Goal: Book appointment/travel/reservation

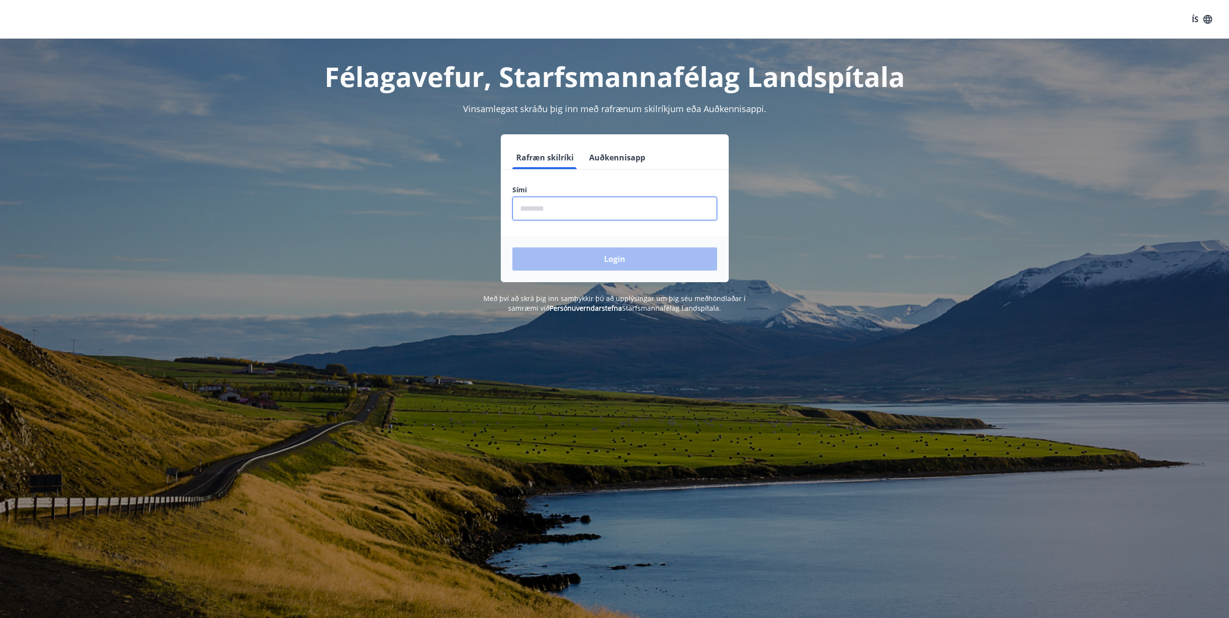
click at [584, 213] on input "phone" at bounding box center [615, 209] width 205 height 24
type input "********"
click at [608, 254] on button "Login" at bounding box center [615, 258] width 205 height 23
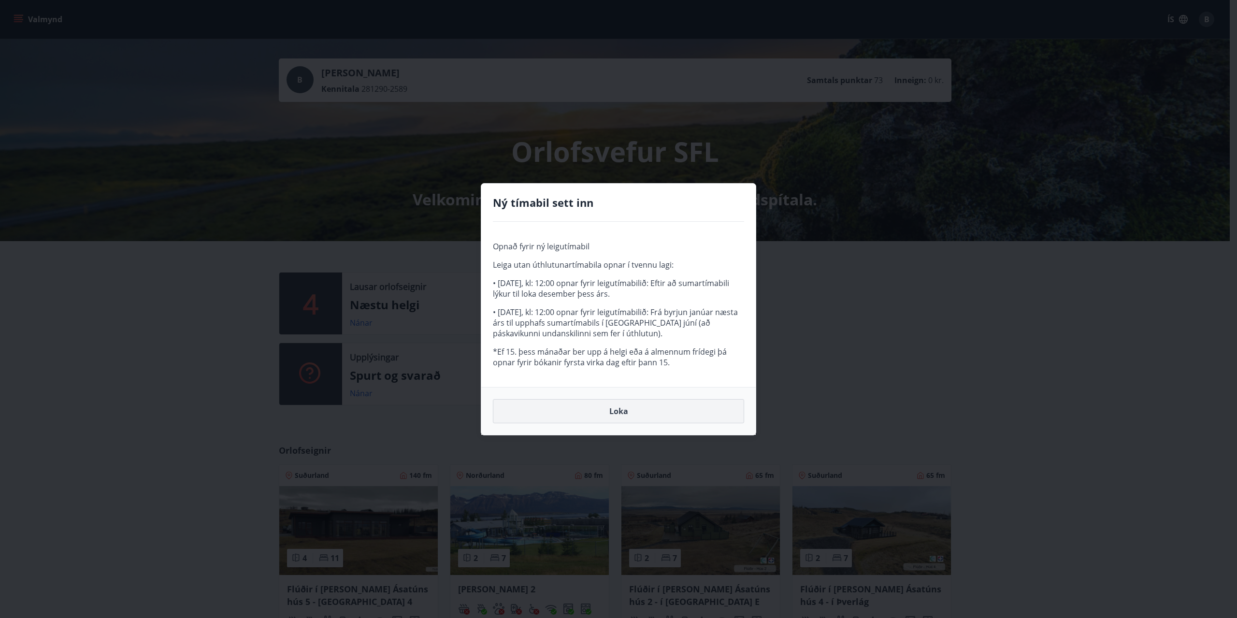
click at [651, 408] on button "Loka" at bounding box center [618, 411] width 251 height 24
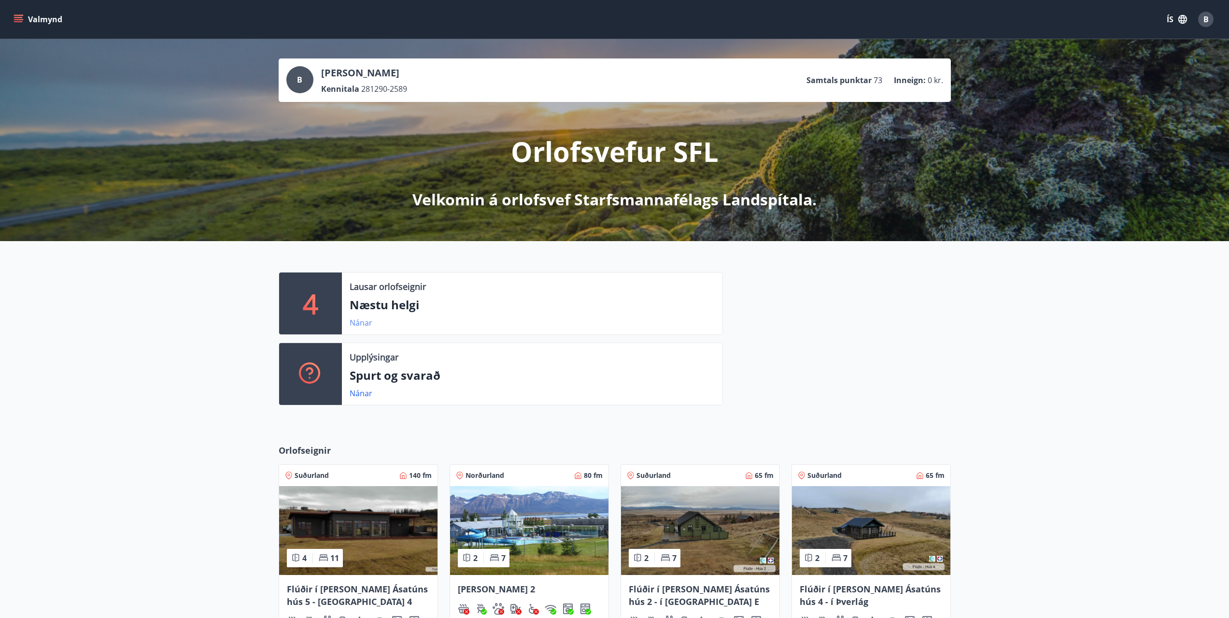
click at [355, 324] on link "Nánar" at bounding box center [361, 322] width 23 height 11
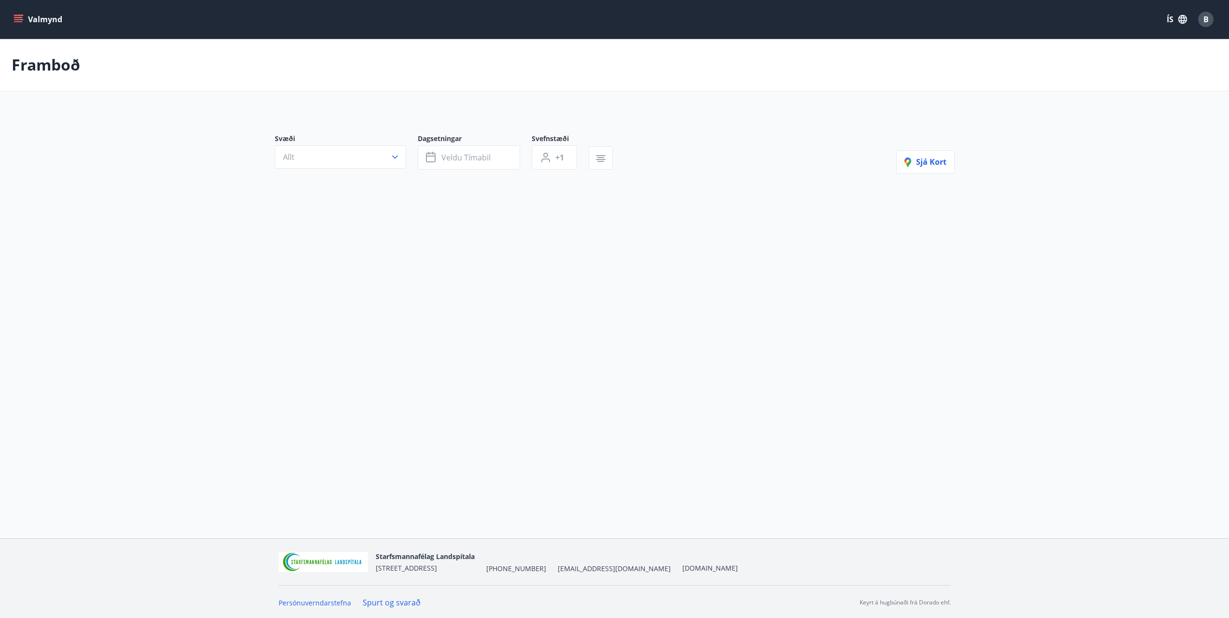
type input "*"
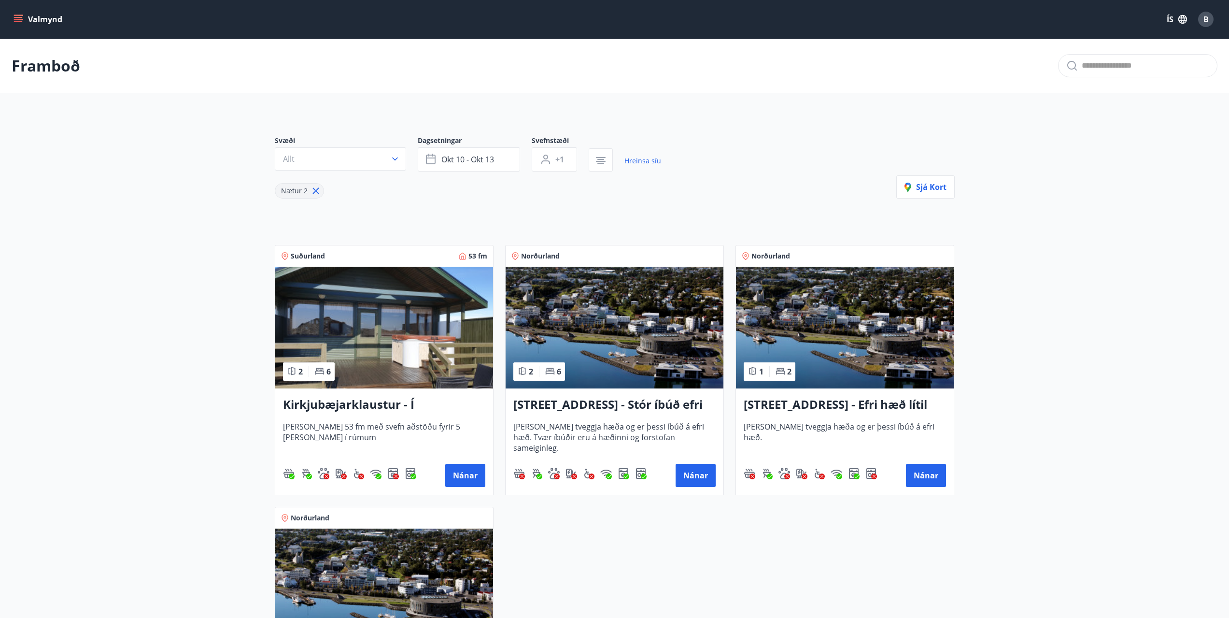
click at [382, 410] on h3 "Kirkjubæjarklaustur - Í landi Hæðargarðs" at bounding box center [384, 404] width 202 height 17
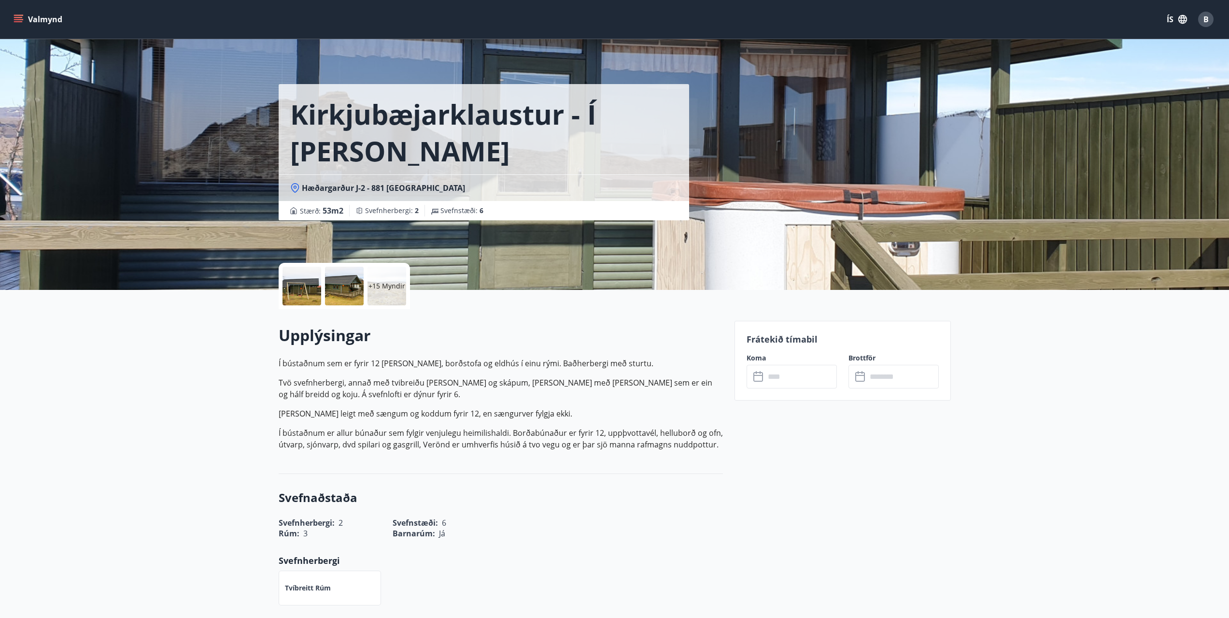
click at [381, 286] on p "+15 Myndir" at bounding box center [387, 286] width 37 height 10
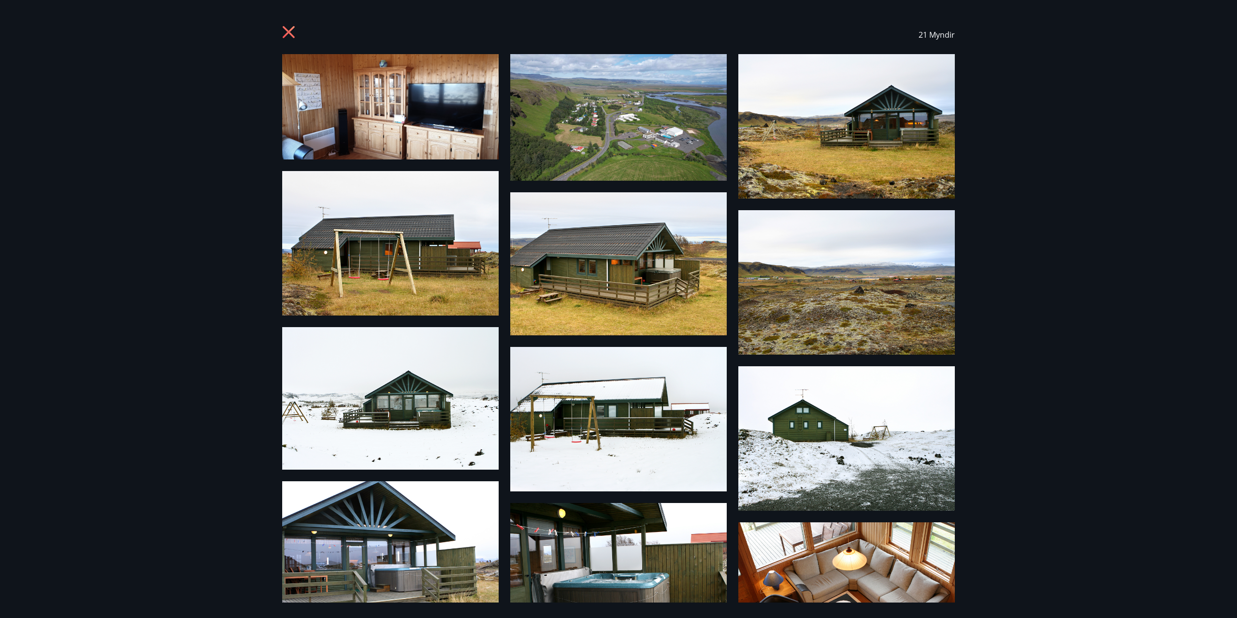
click at [288, 30] on icon at bounding box center [289, 33] width 15 height 15
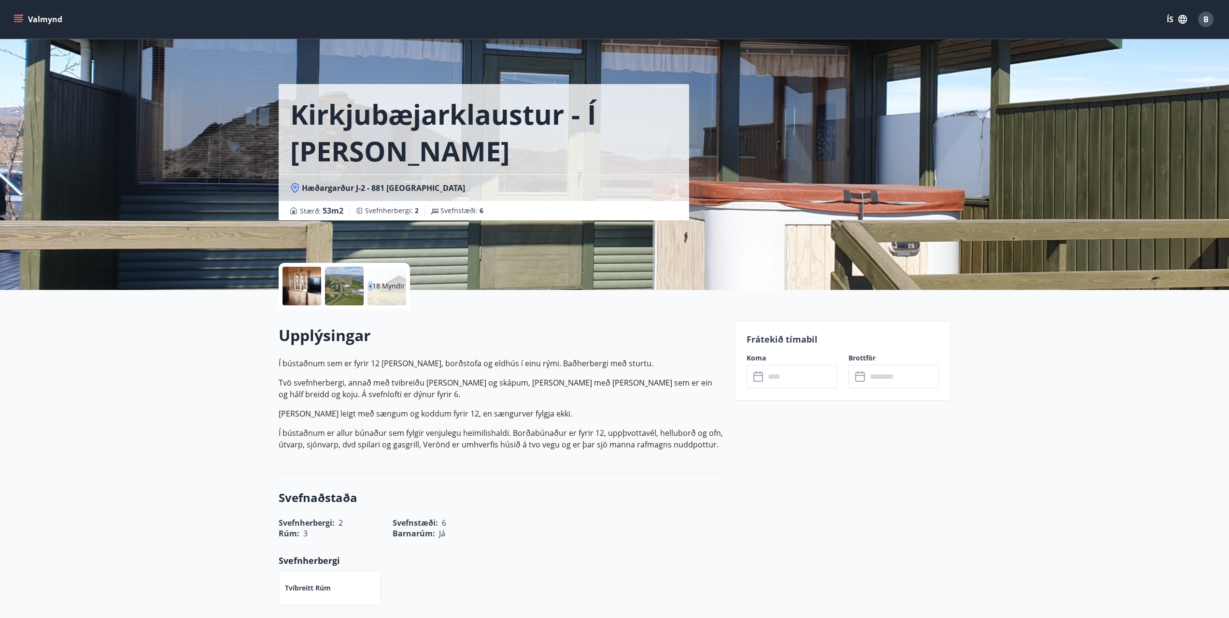
click at [371, 297] on div "+18 Myndir" at bounding box center [387, 286] width 39 height 39
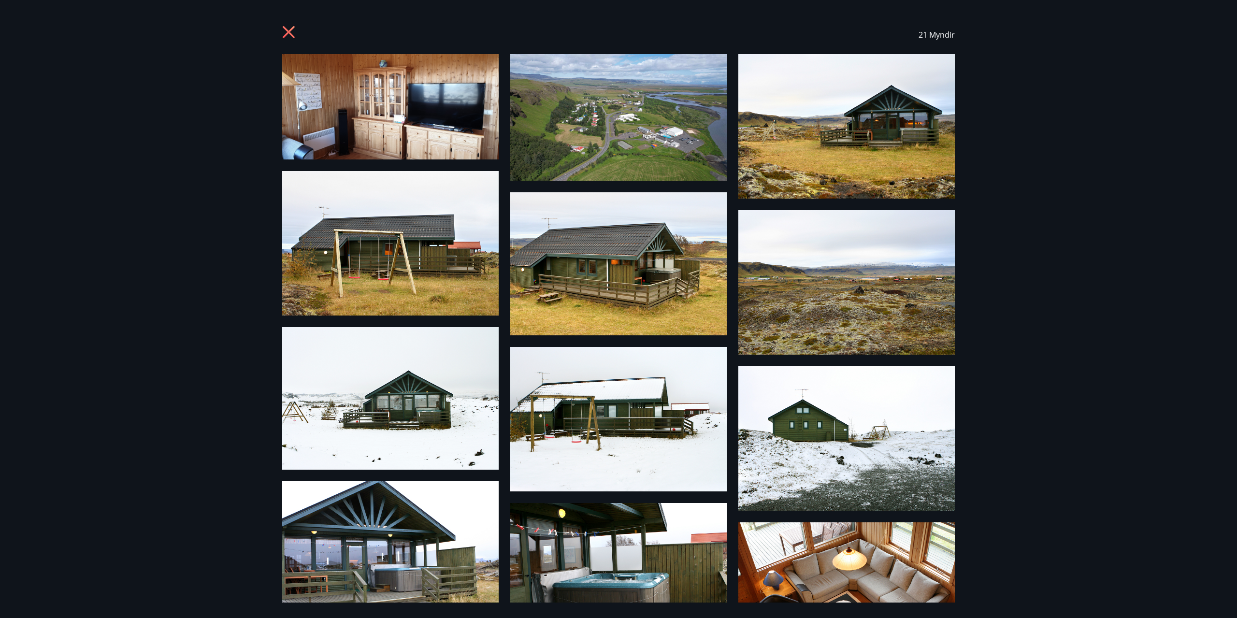
click at [290, 32] on icon at bounding box center [289, 32] width 12 height 12
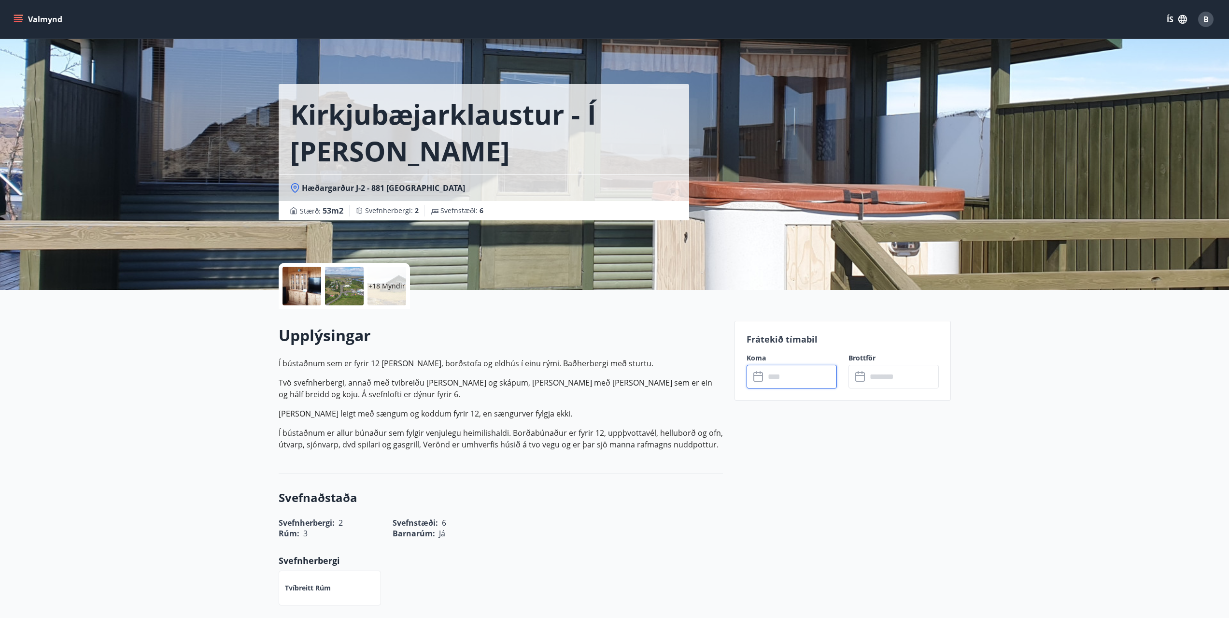
click at [792, 371] on input "text" at bounding box center [801, 377] width 72 height 24
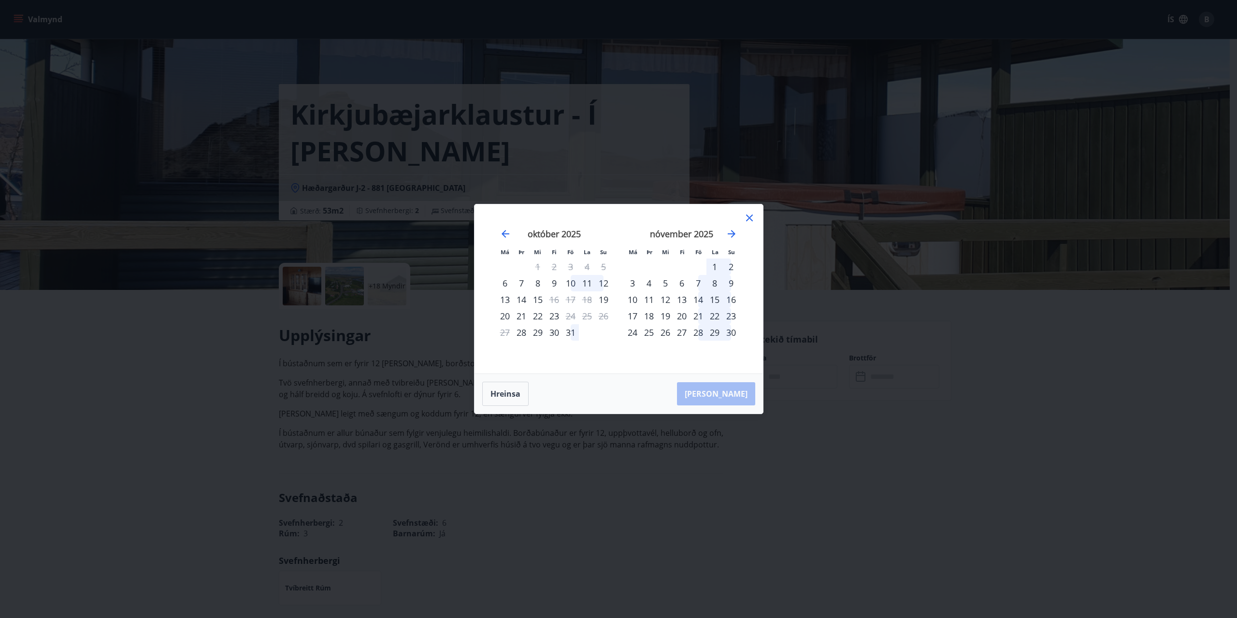
click at [571, 285] on div "10" at bounding box center [570, 283] width 16 height 16
click at [606, 282] on div "12" at bounding box center [603, 283] width 16 height 16
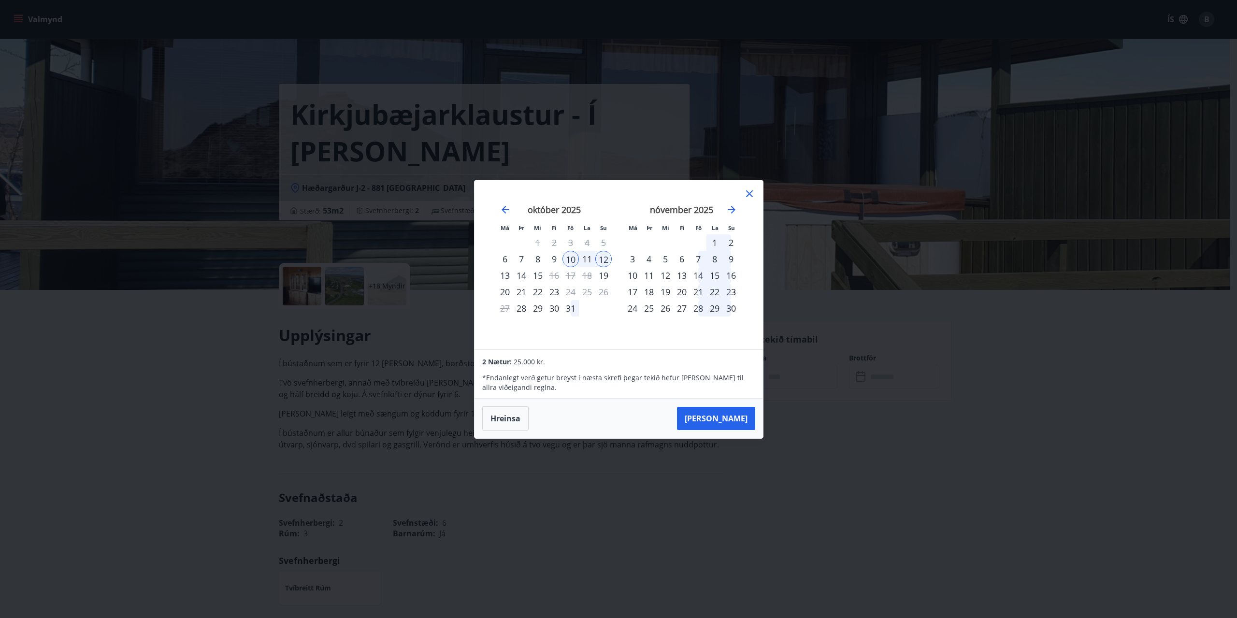
click at [753, 194] on icon at bounding box center [749, 194] width 12 height 12
